Goal: Information Seeking & Learning: Learn about a topic

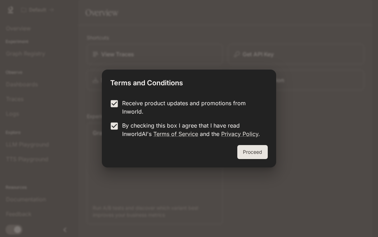
click at [263, 151] on button "Proceed" at bounding box center [252, 152] width 30 height 14
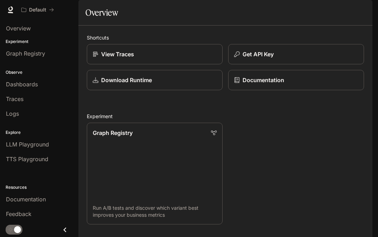
click at [266, 20] on div "Overview" at bounding box center [225, 13] width 280 height 14
click at [19, 27] on span "Overview" at bounding box center [18, 28] width 25 height 8
click at [21, 29] on span "Overview" at bounding box center [18, 28] width 25 height 8
click at [17, 45] on div "Experiment Graph Registry" at bounding box center [39, 49] width 78 height 25
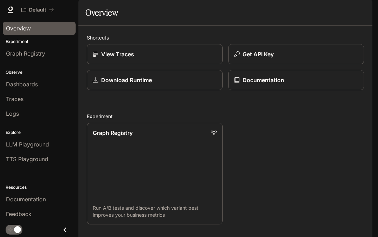
click at [17, 45] on div "Experiment Graph Registry" at bounding box center [39, 49] width 78 height 25
click at [12, 59] on link "Graph Registry" at bounding box center [39, 53] width 73 height 13
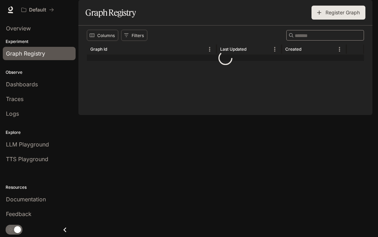
click at [14, 62] on div "Experiment Graph Registry" at bounding box center [39, 49] width 78 height 25
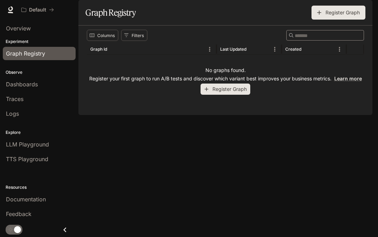
click at [335, 40] on input "Search" at bounding box center [323, 35] width 56 height 8
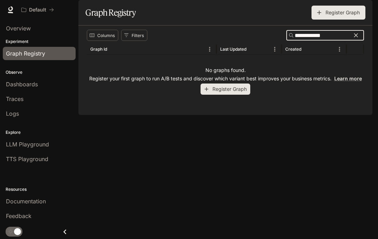
type input "**********"
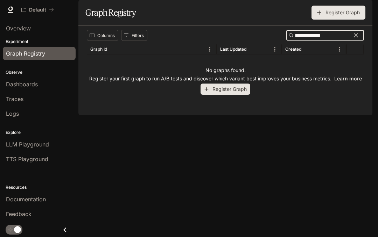
click at [13, 115] on span "Logs" at bounding box center [12, 113] width 13 height 8
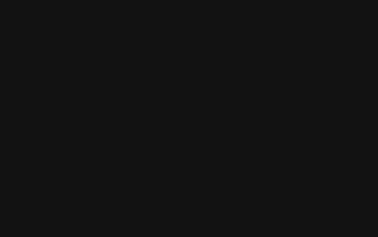
click at [16, 0] on html at bounding box center [189, 0] width 378 height 0
